Goal: Information Seeking & Learning: Compare options

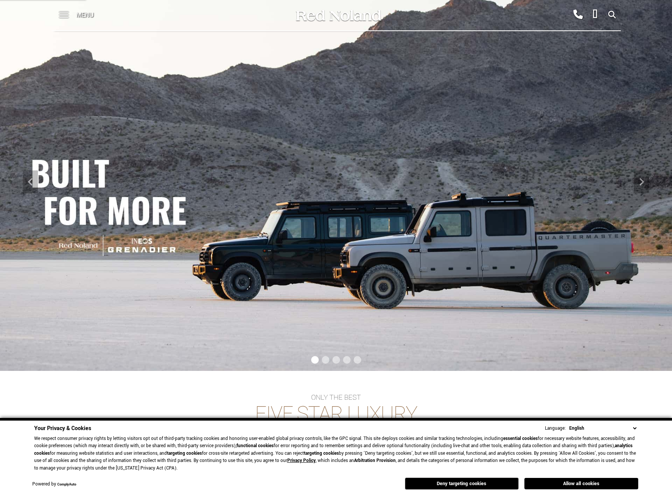
click at [496, 486] on button "Deny targeting cookies" at bounding box center [462, 484] width 114 height 12
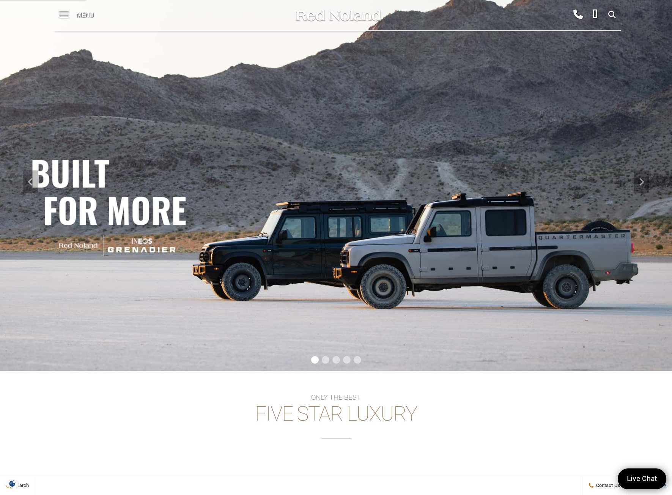
click at [643, 487] on span "My Profile" at bounding box center [653, 485] width 27 height 6
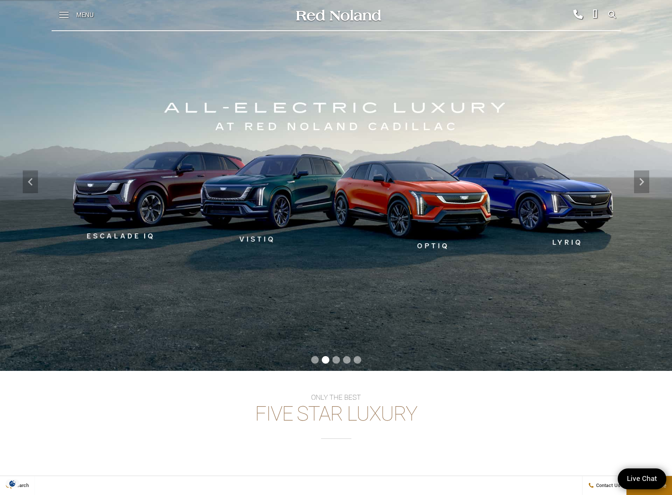
click at [643, 490] on button "My Profile" at bounding box center [650, 485] width 46 height 19
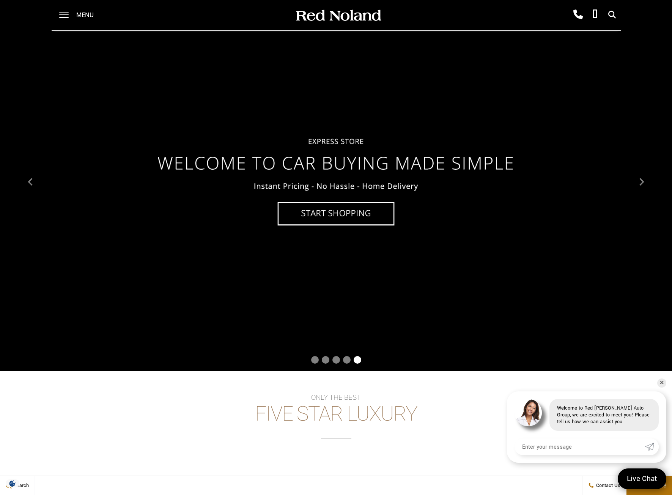
click at [359, 466] on div "Only the best Five Star Luxury Browse Cadillac Browse INEOS Grenadier Browse IN…" at bounding box center [336, 454] width 672 height 121
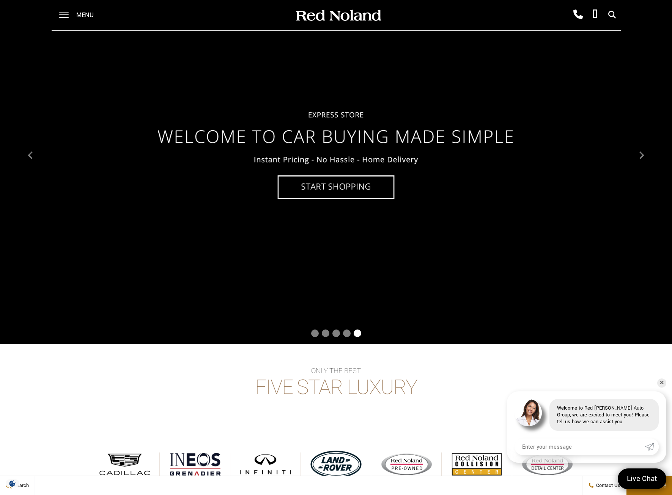
scroll to position [114, 0]
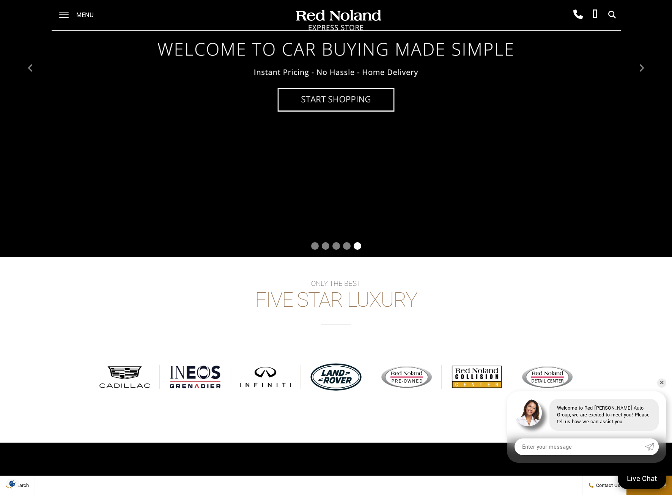
click at [317, 247] on span "Go to slide 1" at bounding box center [315, 246] width 8 height 8
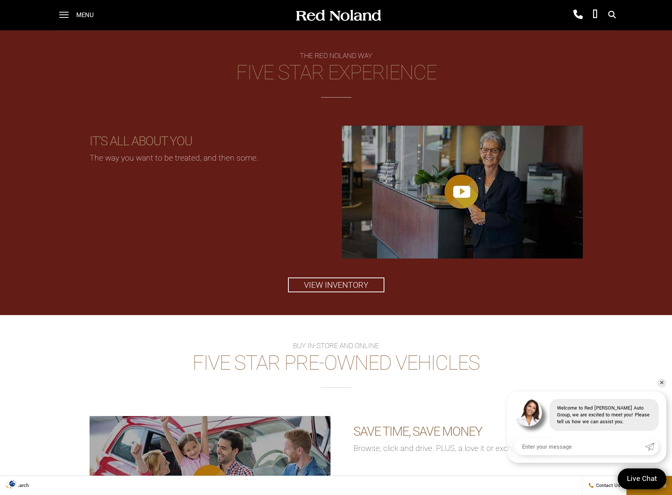
scroll to position [0, 0]
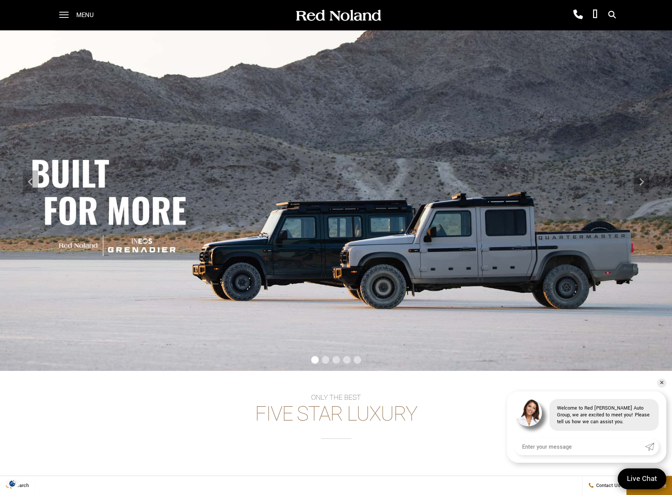
drag, startPoint x: 294, startPoint y: 216, endPoint x: 341, endPoint y: 105, distance: 120.1
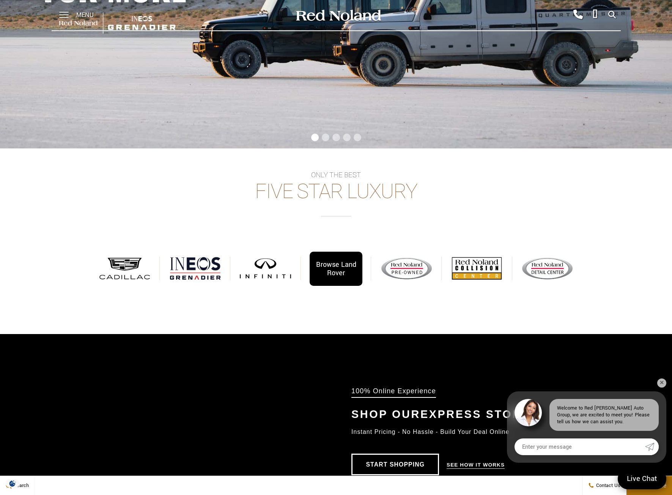
scroll to position [228, 0]
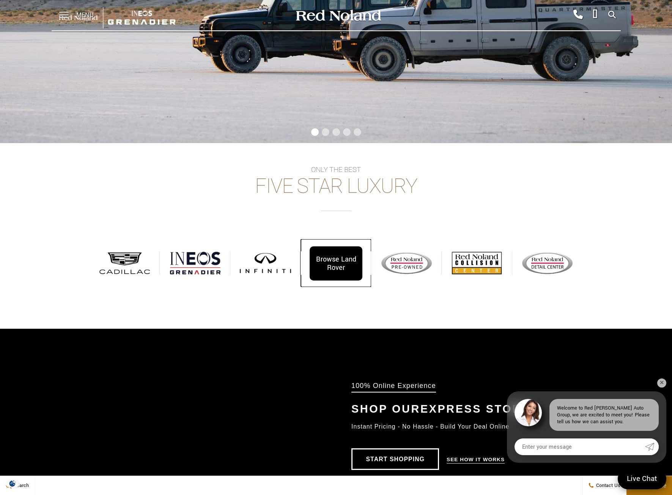
click at [320, 267] on div "Browse Land Rover" at bounding box center [336, 263] width 53 height 34
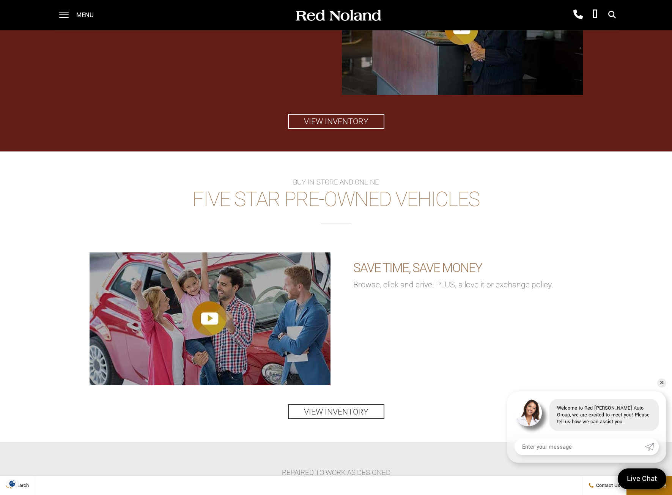
scroll to position [949, 0]
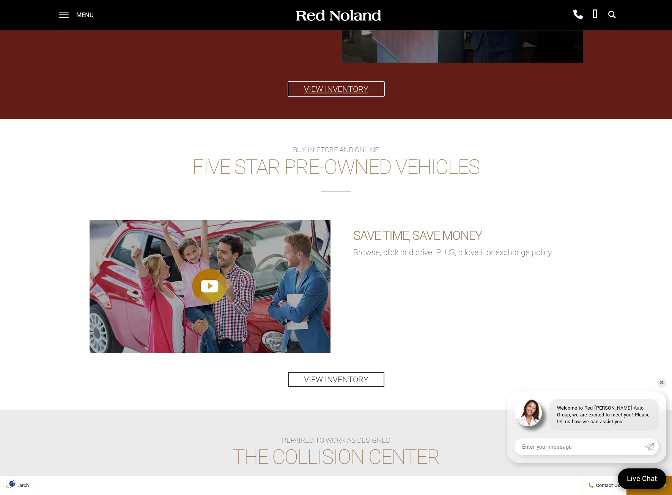
click at [313, 88] on link "View Inventory" at bounding box center [336, 89] width 96 height 15
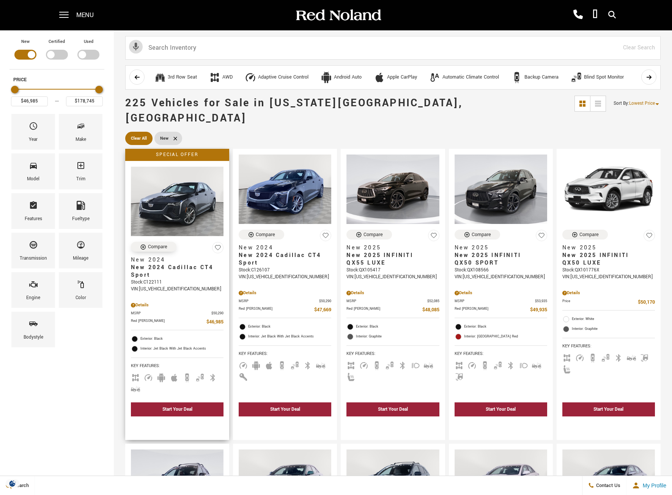
click at [153, 243] on div "Compare" at bounding box center [157, 246] width 19 height 7
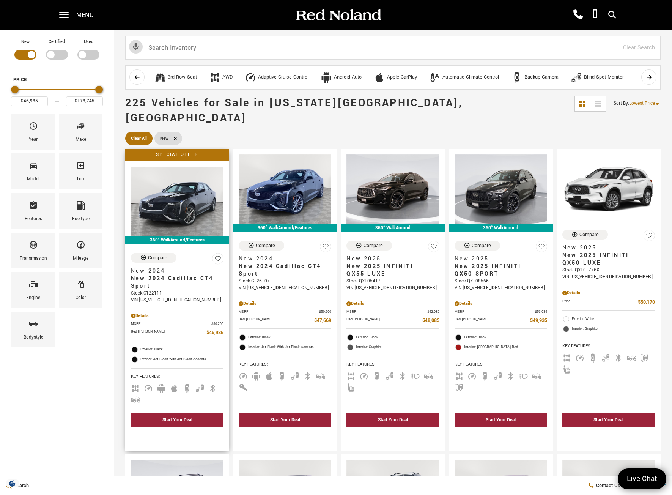
click at [219, 257] on icon at bounding box center [217, 259] width 5 height 5
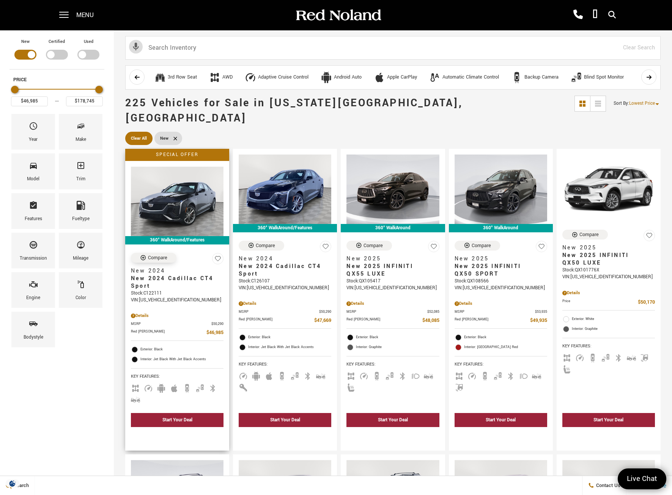
click at [160, 254] on div "Compare" at bounding box center [157, 257] width 19 height 7
click at [309, 190] on img at bounding box center [285, 188] width 93 height 69
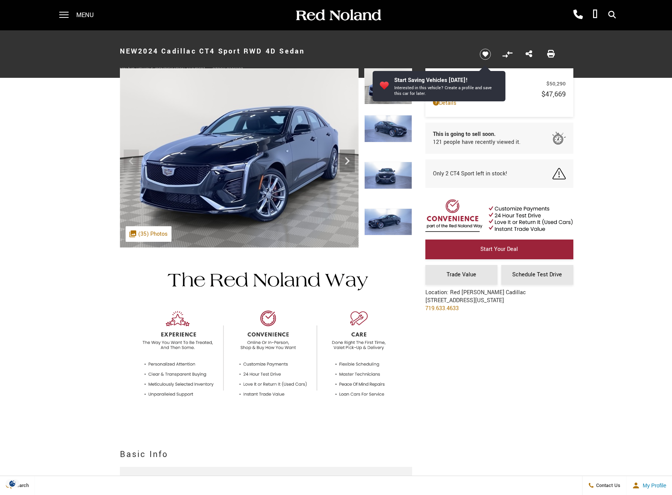
click at [507, 54] on icon "Compare vehicle" at bounding box center [507, 54] width 13 height 13
click at [485, 55] on icon "Save vehicle" at bounding box center [485, 54] width 6 height 5
